Goal: Information Seeking & Learning: Find specific page/section

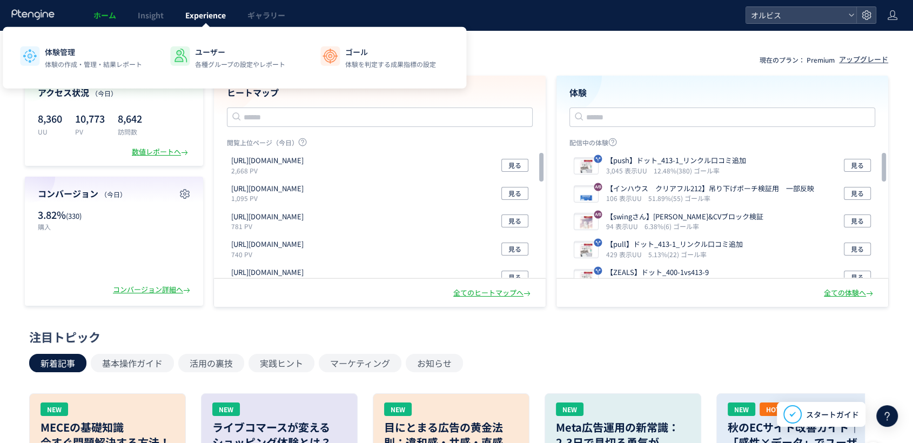
click at [222, 8] on link "Experience" at bounding box center [205, 15] width 62 height 30
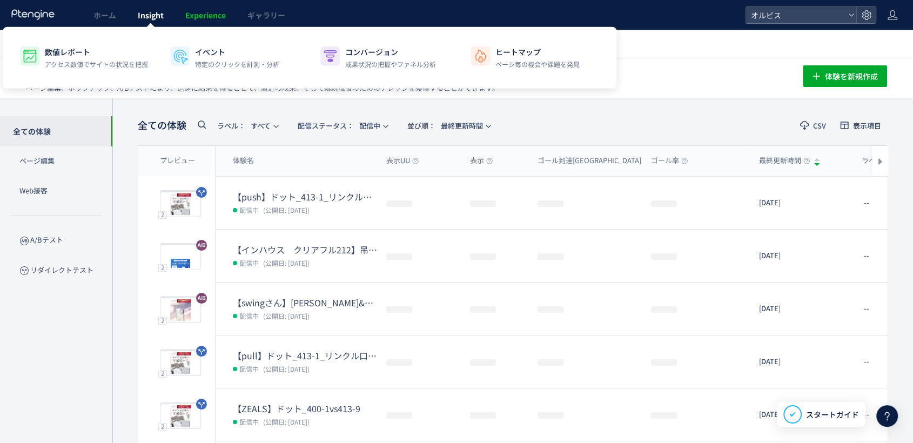
click at [131, 8] on link "Insight" at bounding box center [151, 15] width 48 height 30
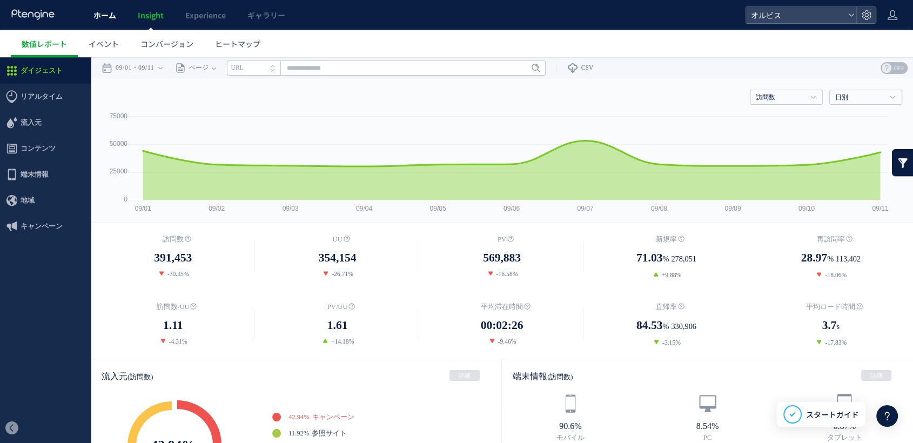
click at [109, 11] on span "ホーム" at bounding box center [104, 15] width 23 height 11
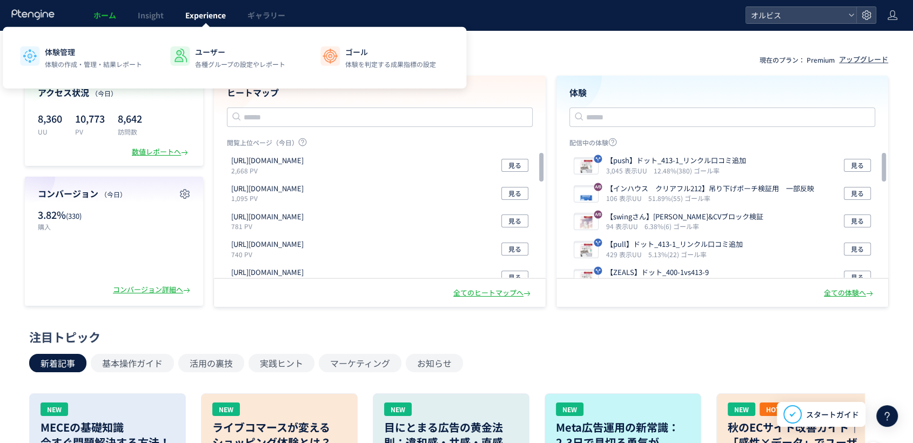
click at [225, 18] on span "Experience" at bounding box center [205, 15] width 41 height 11
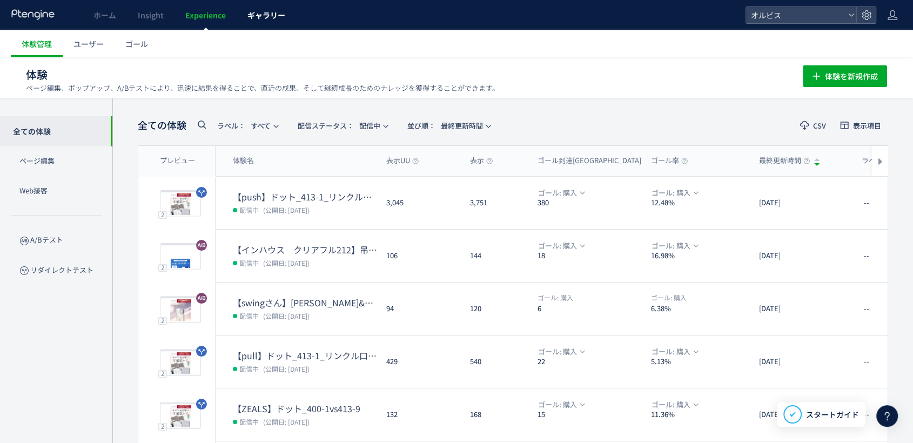
click at [252, 14] on span "ギャラリー" at bounding box center [266, 15] width 38 height 11
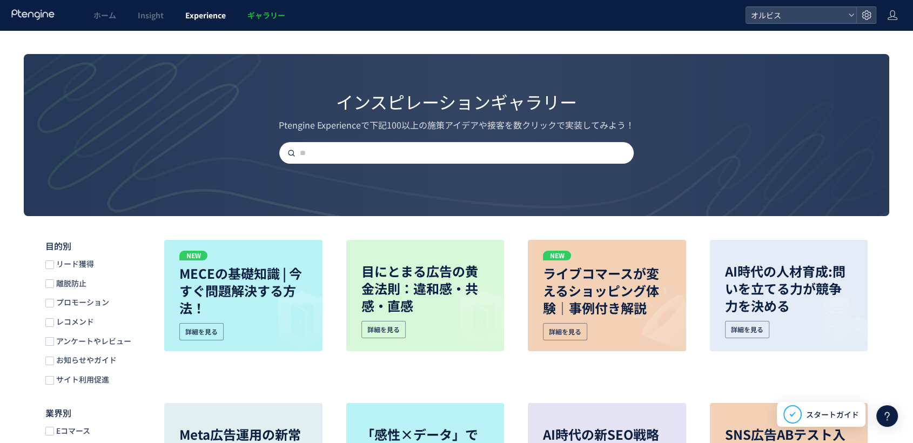
click at [214, 11] on span "Experience" at bounding box center [205, 15] width 41 height 11
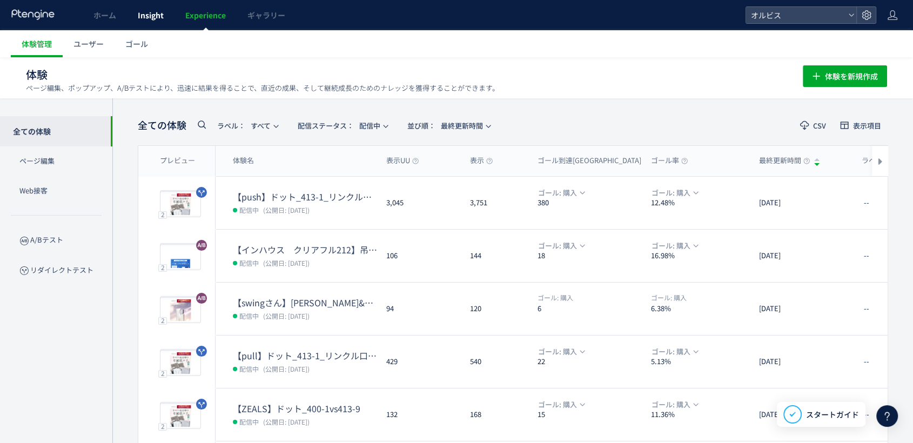
click at [159, 3] on link "Insight" at bounding box center [151, 15] width 48 height 30
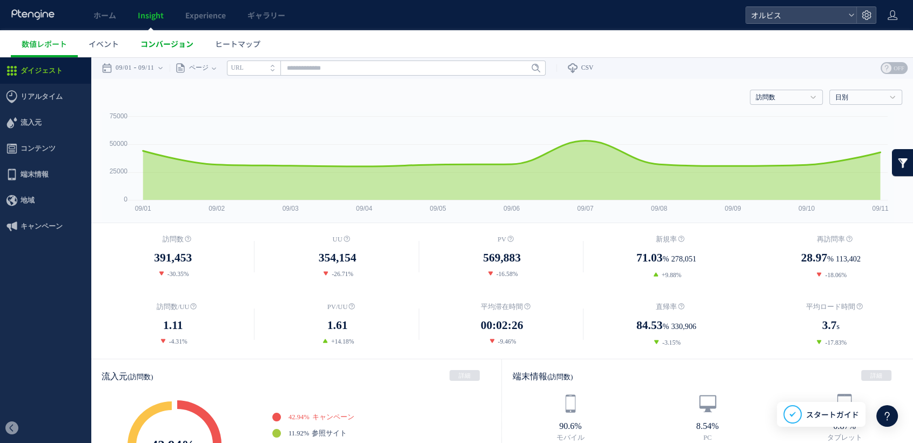
click at [167, 38] on span "コンバージョン" at bounding box center [166, 43] width 53 height 11
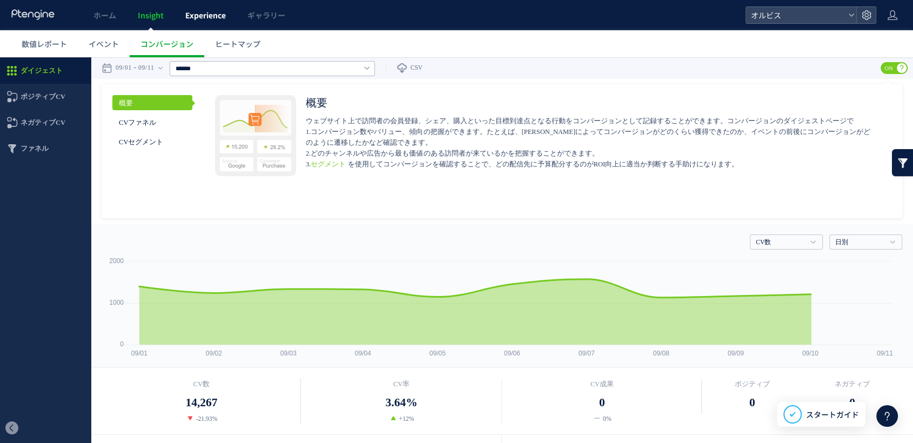
click at [205, 14] on span "Experience" at bounding box center [205, 15] width 41 height 11
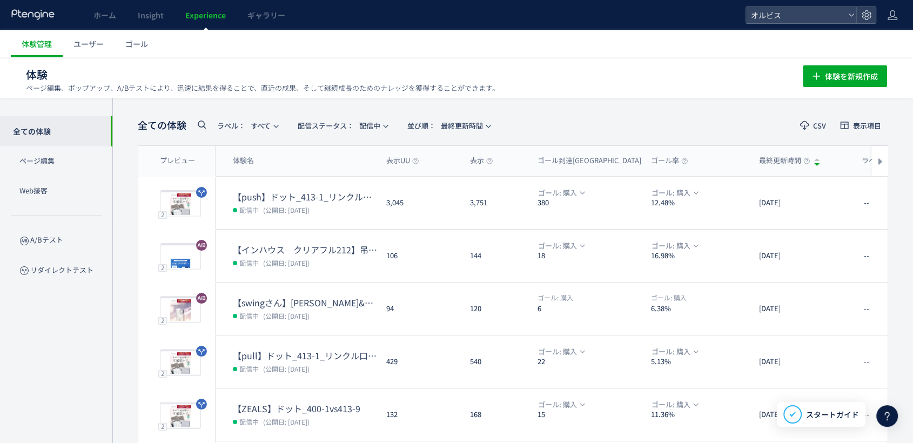
click at [887, 418] on icon at bounding box center [886, 415] width 13 height 13
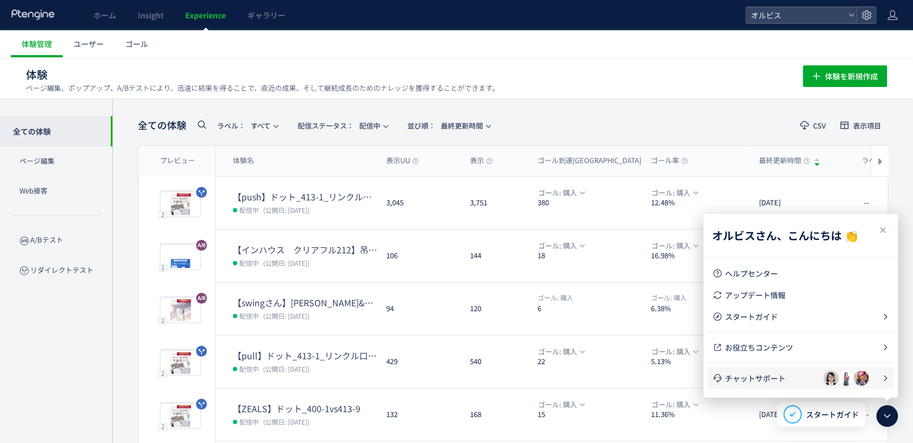
click at [786, 388] on li "チャットサポート" at bounding box center [801, 378] width 186 height 22
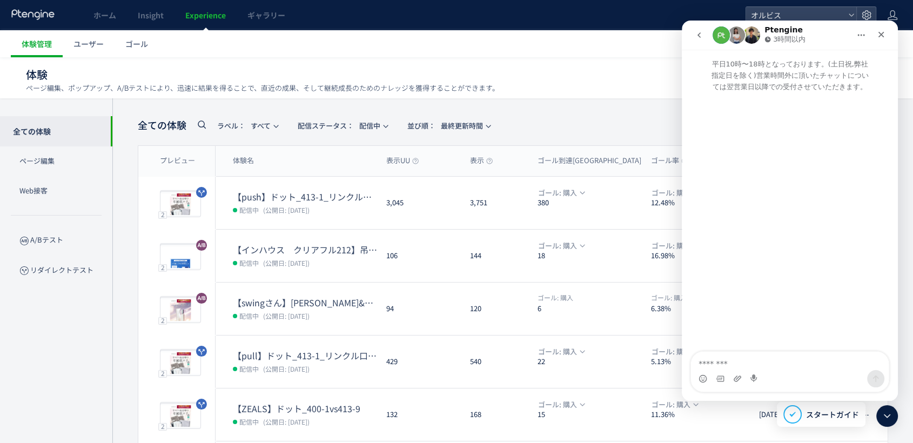
click at [738, 36] on img "Intercom Messenger" at bounding box center [736, 34] width 17 height 17
click at [705, 33] on button "go back" at bounding box center [699, 35] width 21 height 21
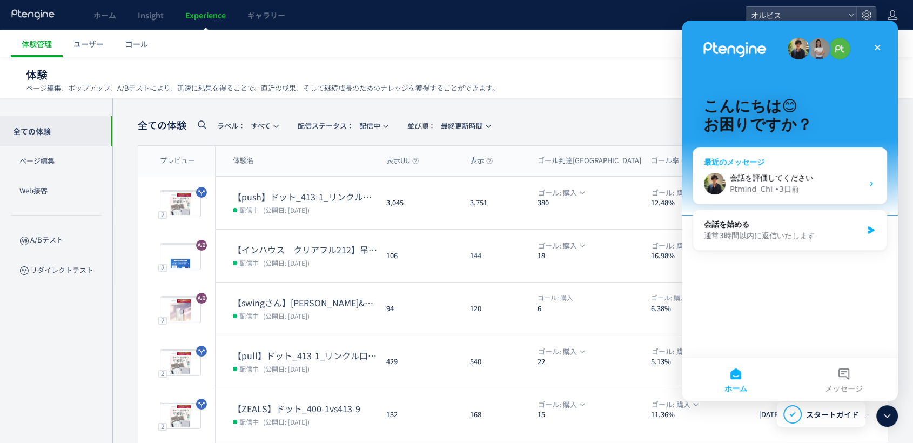
click at [777, 184] on div "• 3日前" at bounding box center [787, 189] width 24 height 11
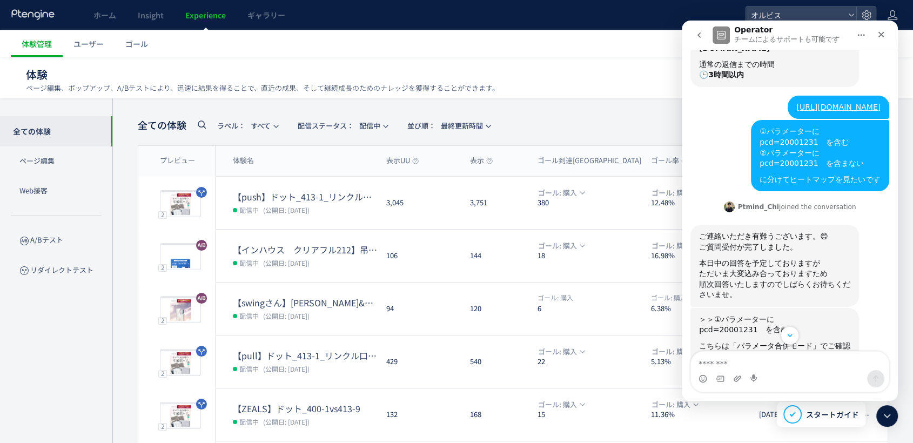
scroll to position [278, 0]
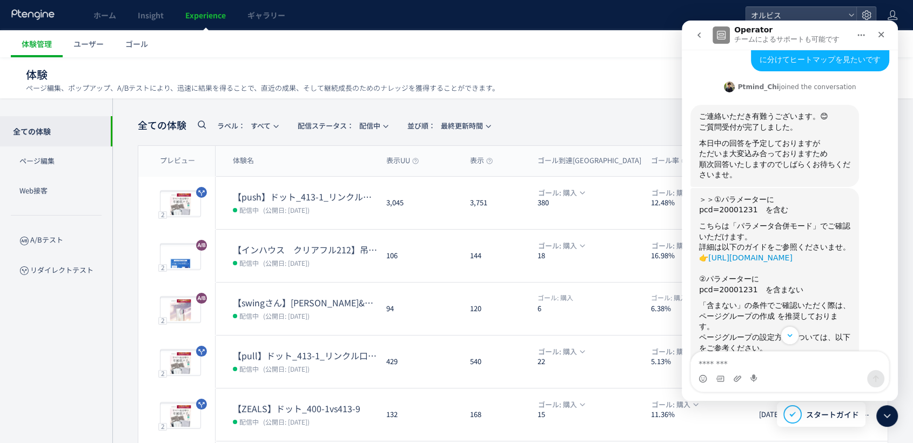
click at [792, 253] on link "[URL][DOMAIN_NAME]" at bounding box center [750, 257] width 84 height 9
click at [415, 57] on ul "体験管理 ユーザー ゴール" at bounding box center [462, 43] width 902 height 27
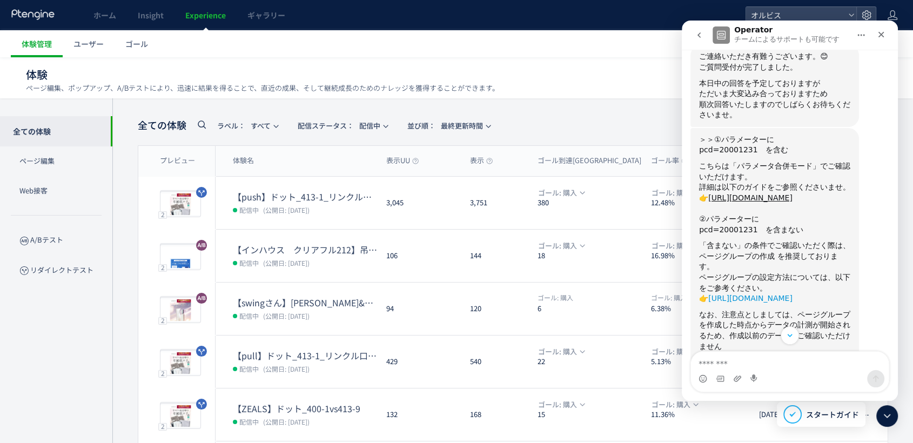
click at [731, 294] on link "[URL][DOMAIN_NAME]" at bounding box center [750, 298] width 84 height 9
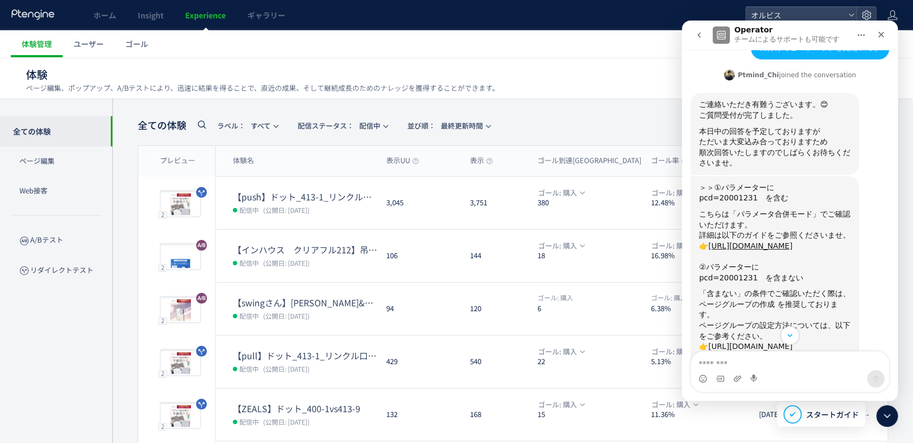
scroll to position [278, 0]
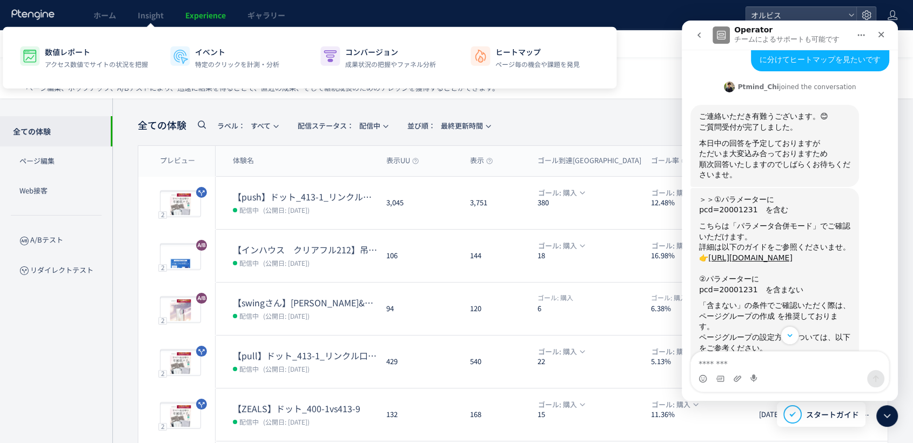
click at [545, 6] on div "ホーム Insight Experience ギャラリー" at bounding box center [372, 15] width 745 height 30
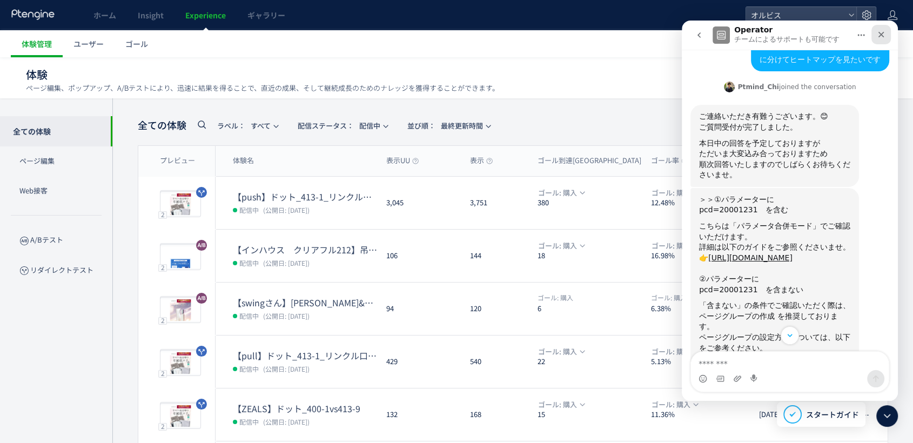
click at [880, 32] on icon "クローズ" at bounding box center [881, 34] width 9 height 9
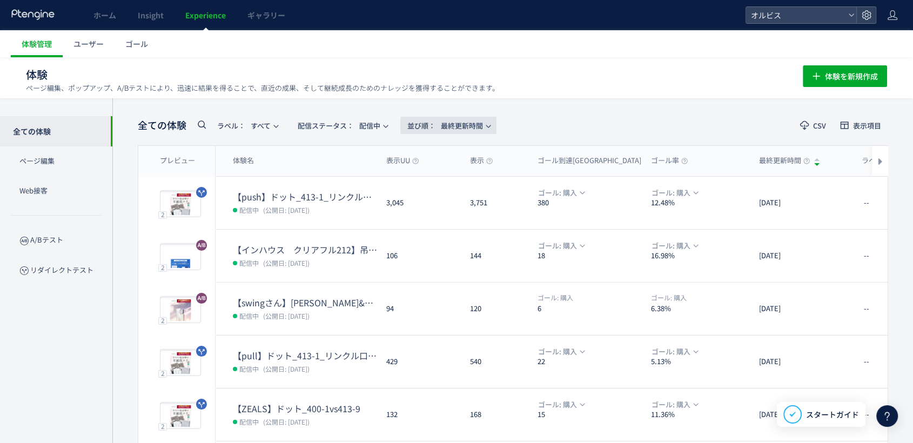
scroll to position [698, 0]
click at [153, 19] on span "Insight" at bounding box center [151, 15] width 26 height 11
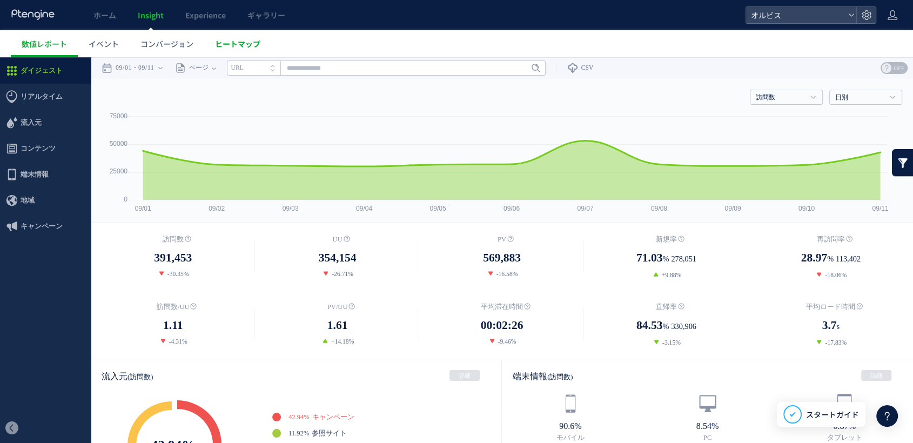
click at [232, 40] on span "ヒートマップ" at bounding box center [237, 43] width 45 height 11
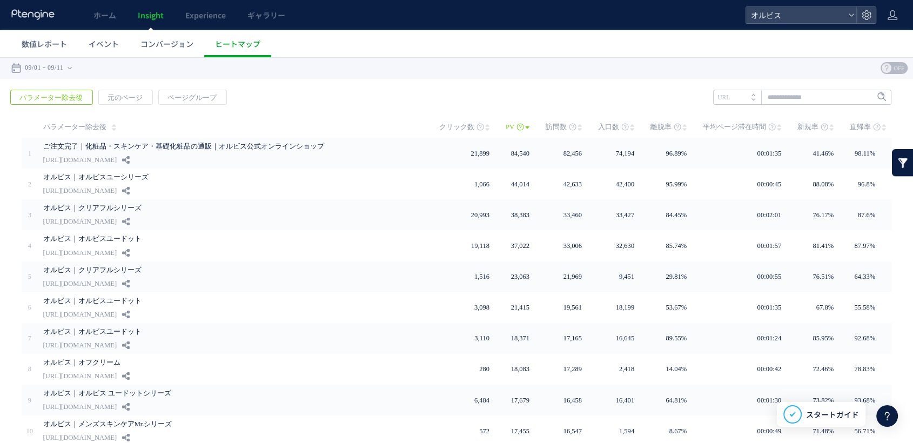
click at [109, 89] on div "戻る パラメーター除去後 元のページ ページグループ 実装" at bounding box center [456, 287] width 913 height 417
click at [120, 99] on span "元のページ" at bounding box center [125, 97] width 52 height 15
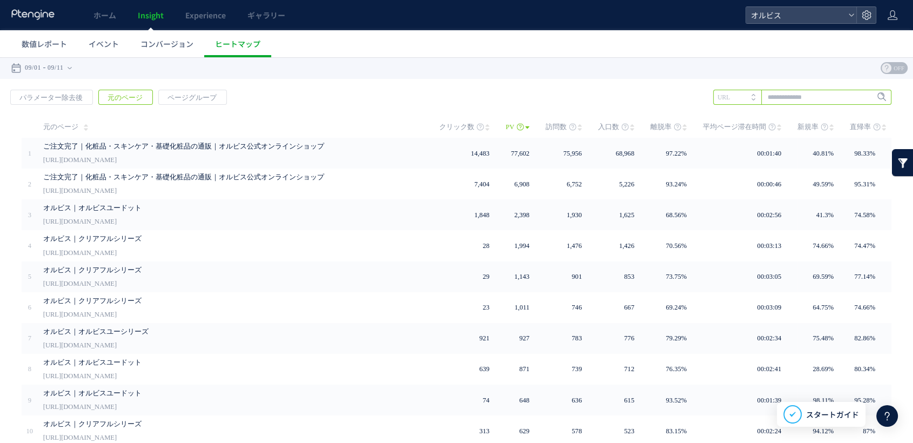
click at [767, 94] on input "text" at bounding box center [802, 97] width 178 height 15
click at [871, 97] on span "Enter" at bounding box center [878, 97] width 14 height 12
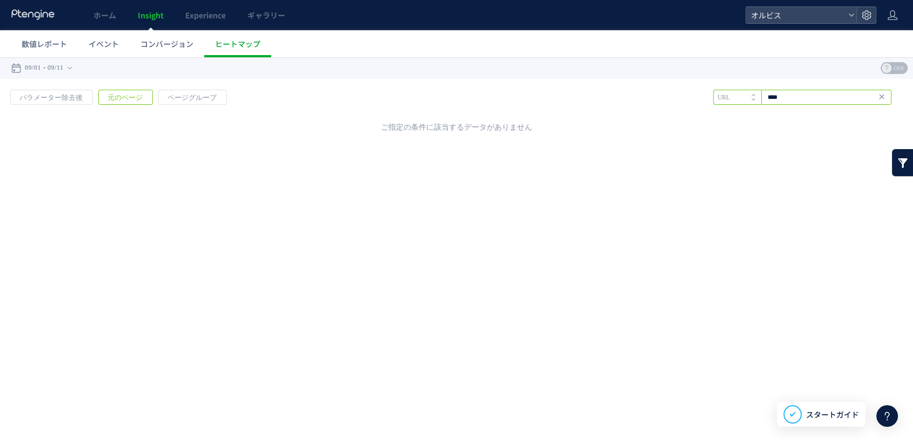
click at [786, 104] on input "****" at bounding box center [802, 97] width 178 height 15
click at [778, 94] on input "****" at bounding box center [802, 97] width 178 height 15
click at [791, 95] on input "****" at bounding box center [802, 97] width 178 height 15
type input "*"
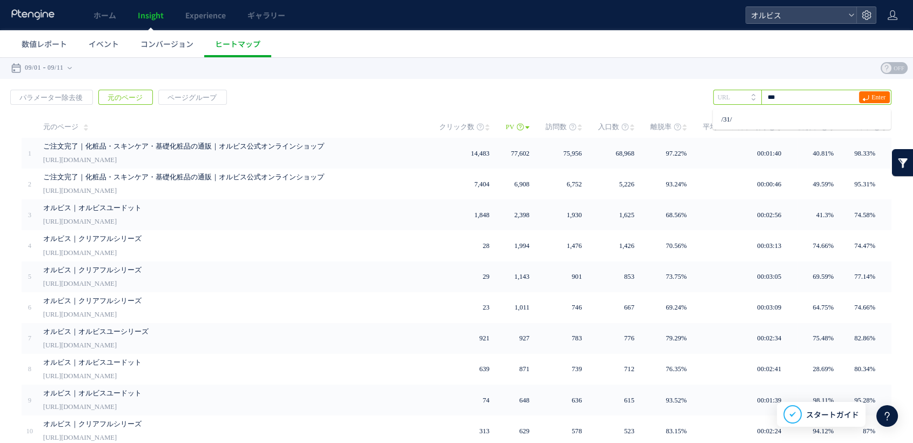
type input "***"
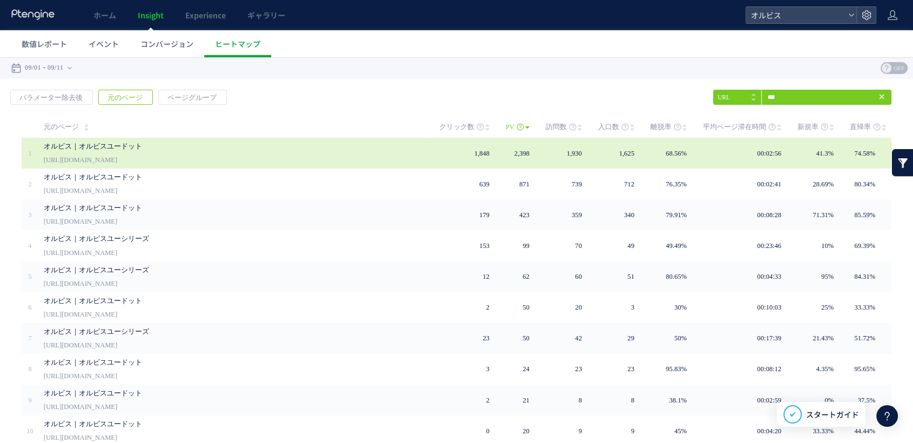
click at [396, 148] on link "オルビス｜オルビスユードット" at bounding box center [227, 146] width 367 height 13
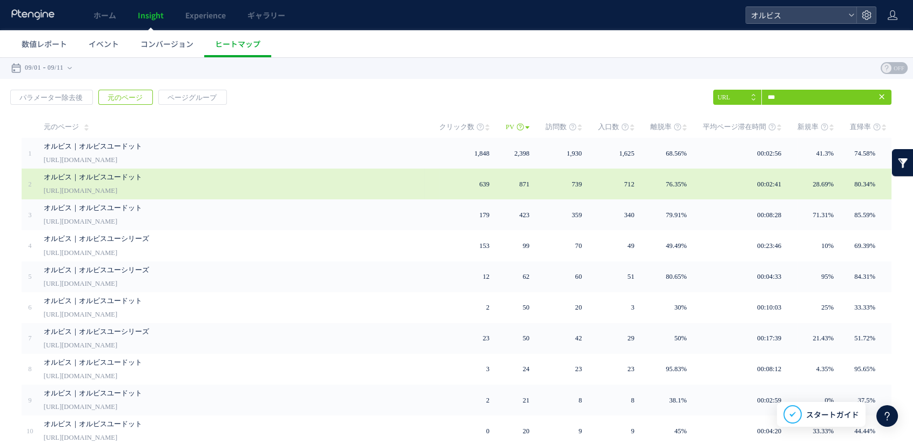
click at [117, 189] on link "[URL][DOMAIN_NAME]" at bounding box center [80, 190] width 73 height 13
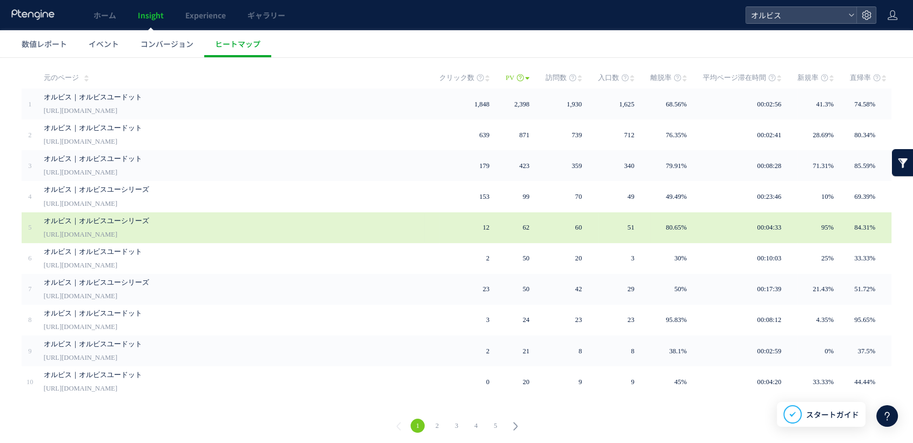
scroll to position [50, 0]
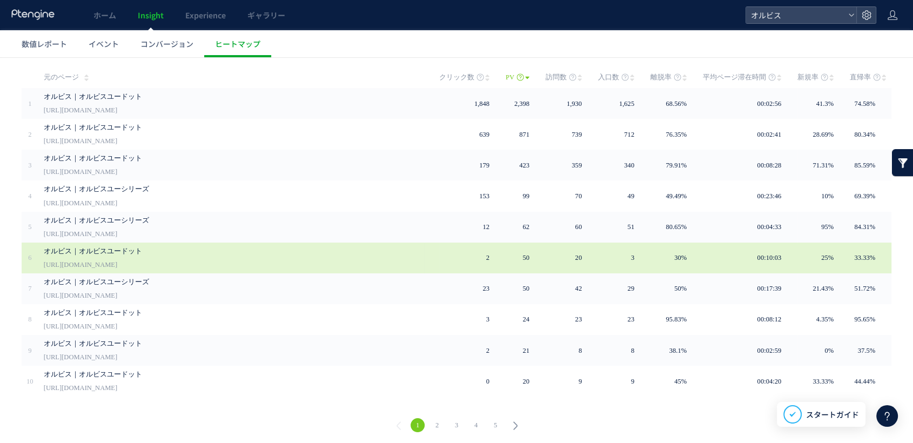
click at [117, 261] on link "[URL][DOMAIN_NAME]" at bounding box center [80, 264] width 73 height 13
click at [117, 267] on link "[URL][DOMAIN_NAME]" at bounding box center [80, 264] width 73 height 13
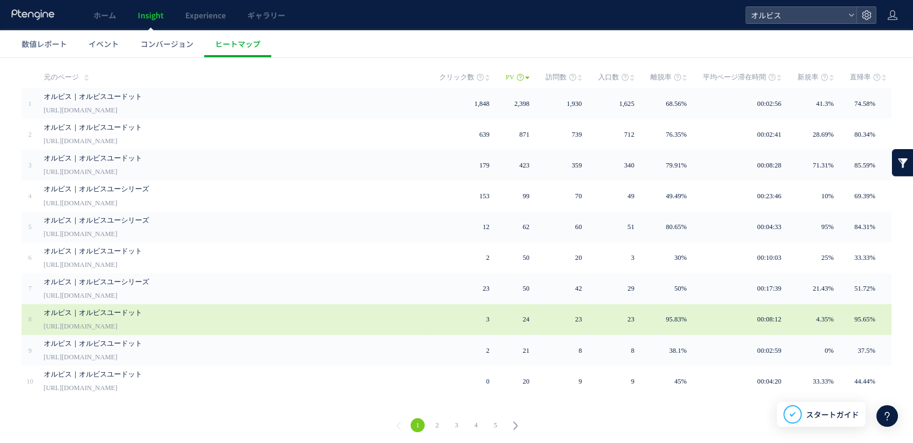
scroll to position [0, 0]
click at [117, 325] on link "[URL][DOMAIN_NAME]" at bounding box center [80, 326] width 73 height 13
